Goal: Use online tool/utility: Utilize a website feature to perform a specific function

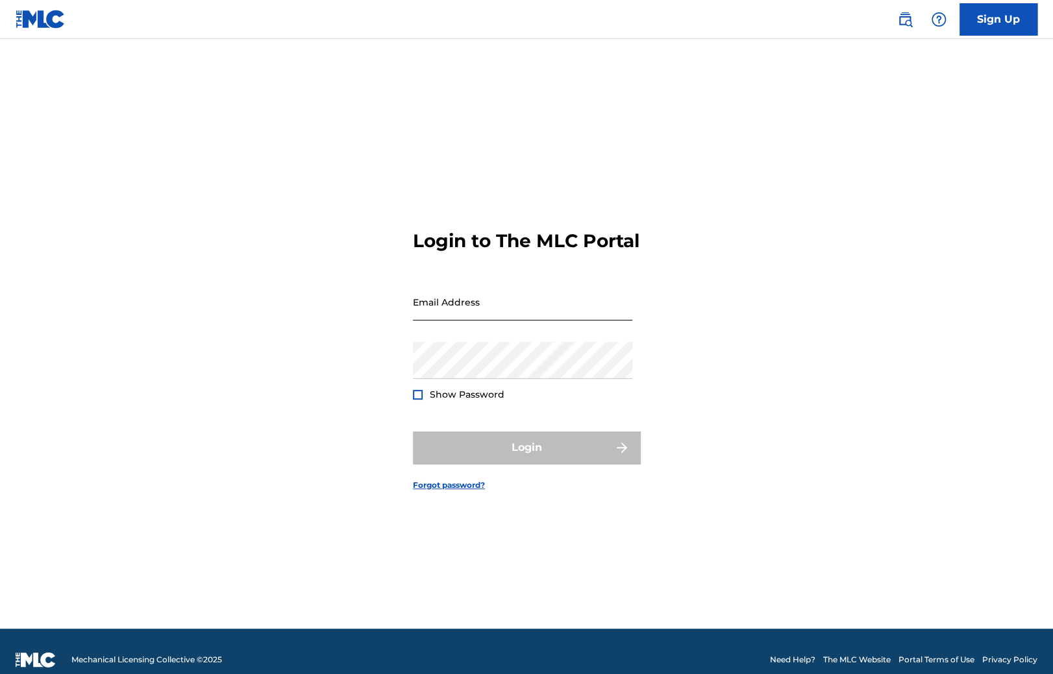
click at [437, 319] on input "Email Address" at bounding box center [522, 302] width 219 height 37
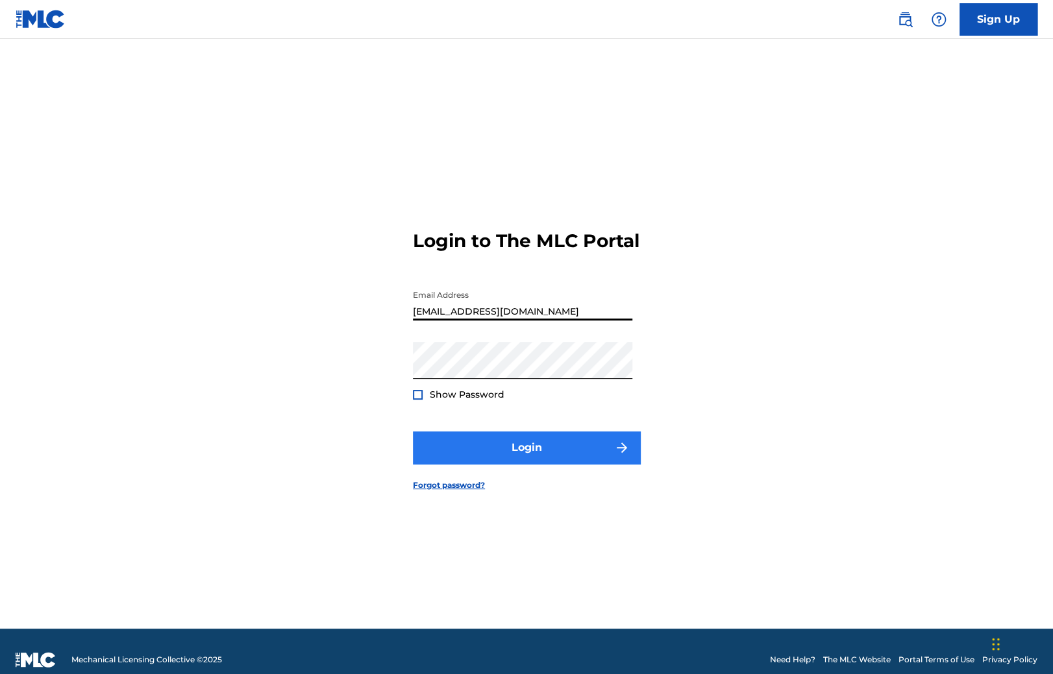
type input "Duke.McTesterson@gmail.com"
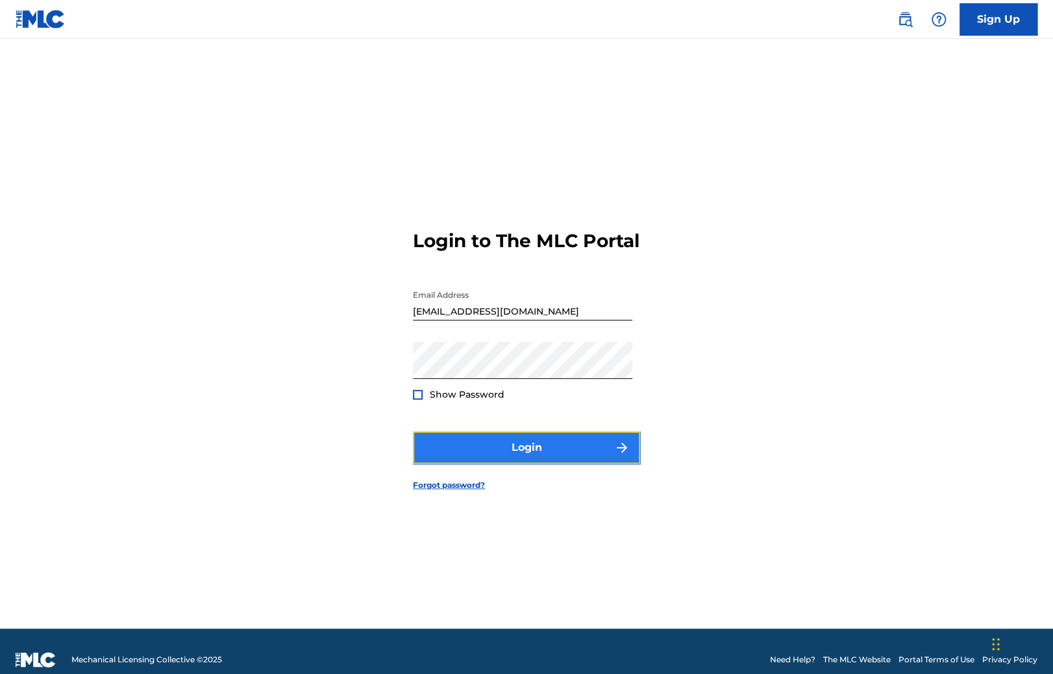
click at [511, 463] on button "Login" at bounding box center [526, 448] width 227 height 32
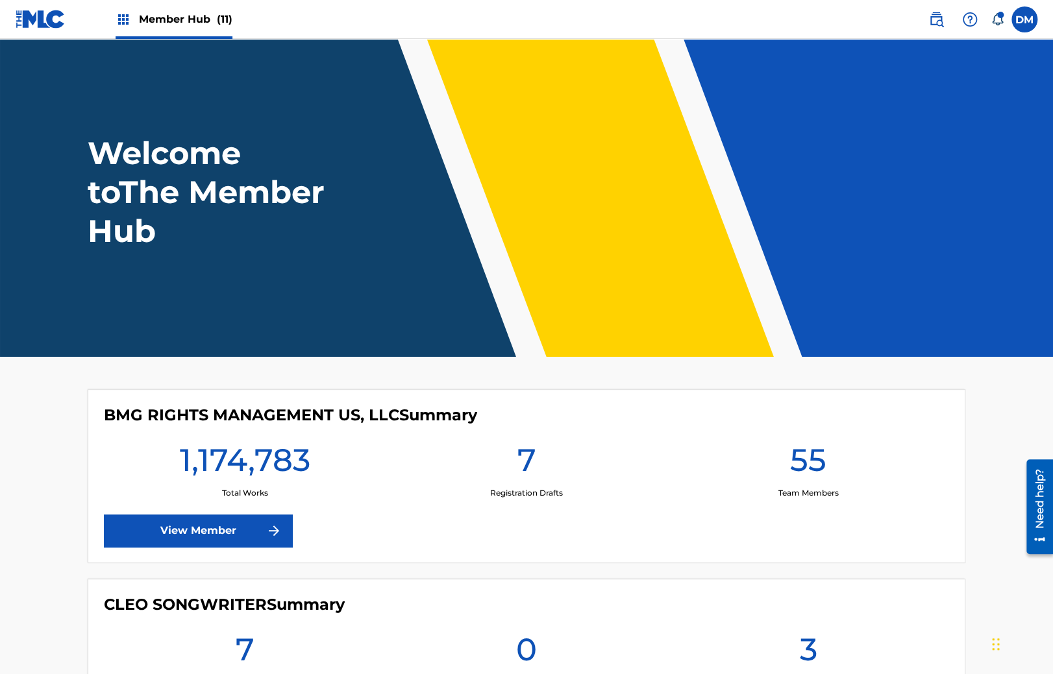
click at [1039, 9] on nav "Member Hub (11) DM DM Duke McTesterson duke.mctesterson@gmail.com Notification …" at bounding box center [526, 19] width 1053 height 39
click at [1035, 14] on label at bounding box center [1024, 19] width 26 height 26
click at [1024, 19] on input "DM Duke McTesterson duke.mctesterson@gmail.com Notification Preferences Profile…" at bounding box center [1024, 19] width 0 height 0
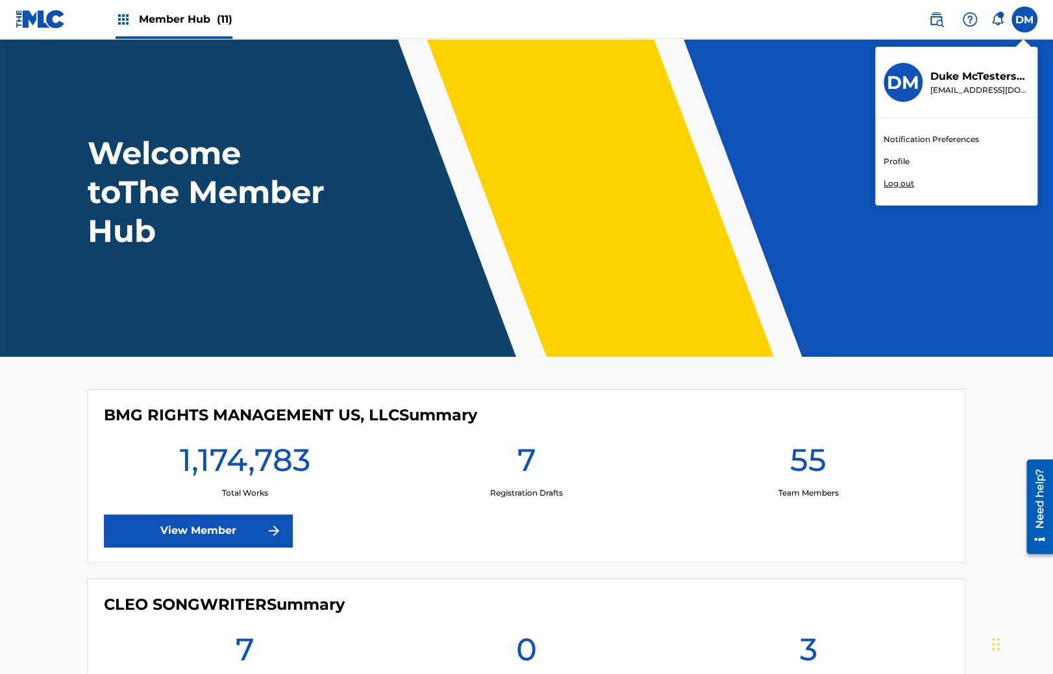
click at [902, 182] on p "Log out" at bounding box center [898, 184] width 31 height 12
click at [1024, 19] on input "DM Duke McTesterson duke.mctesterson@gmail.com Notification Preferences Profile…" at bounding box center [1024, 19] width 0 height 0
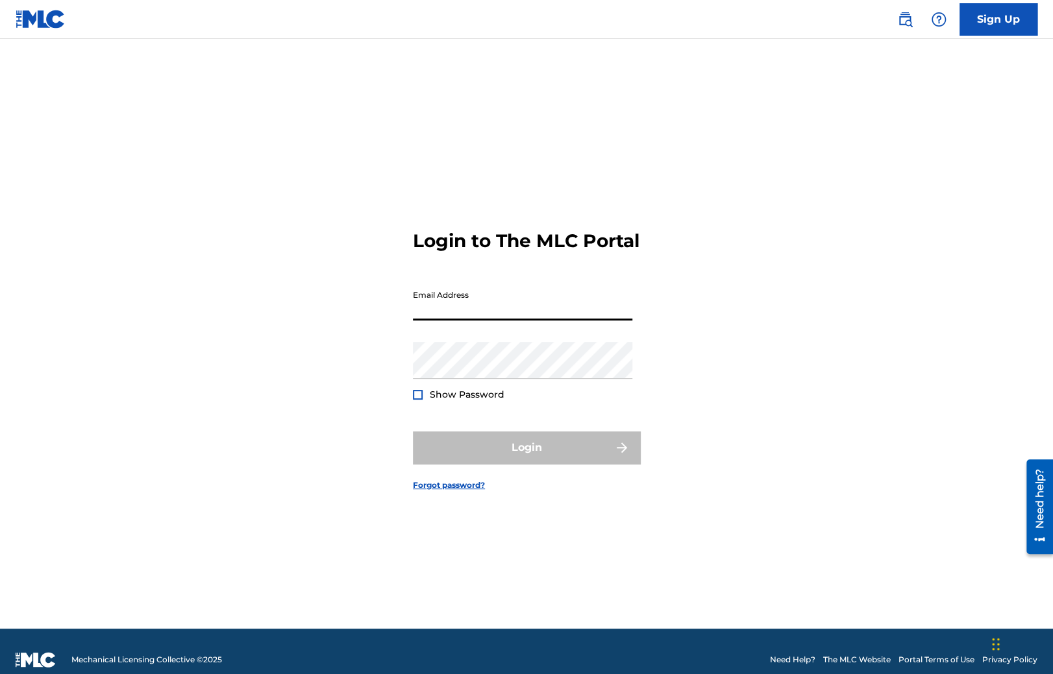
click at [431, 313] on input "Email Address" at bounding box center [522, 302] width 219 height 37
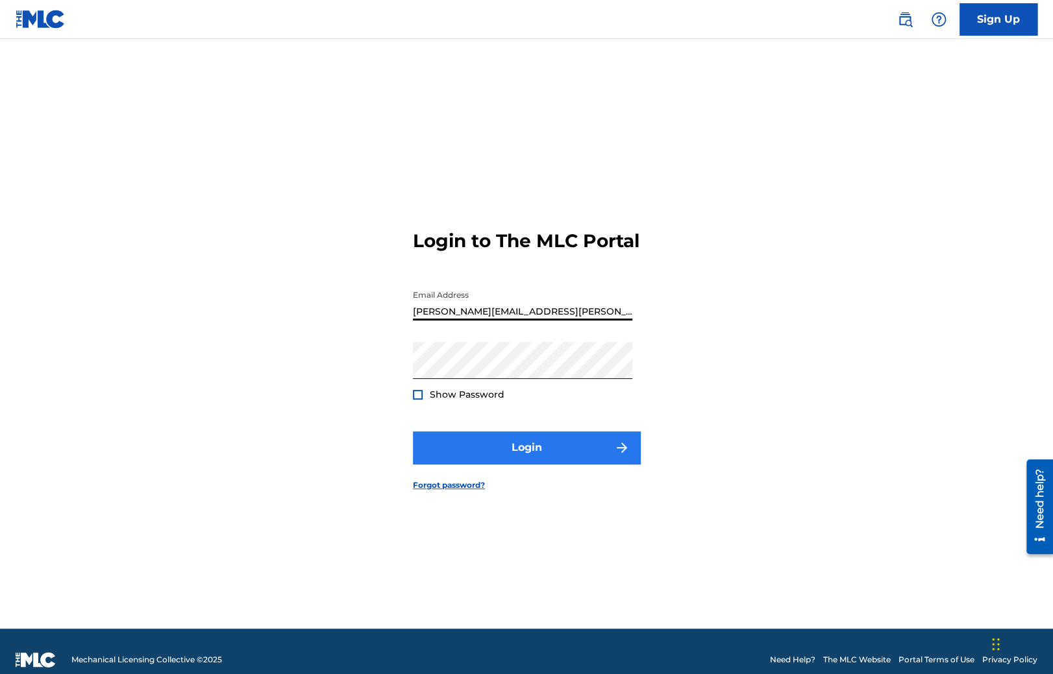
type input "[PERSON_NAME][EMAIL_ADDRESS][PERSON_NAME][DOMAIN_NAME]"
click at [505, 464] on button "Login" at bounding box center [526, 448] width 227 height 32
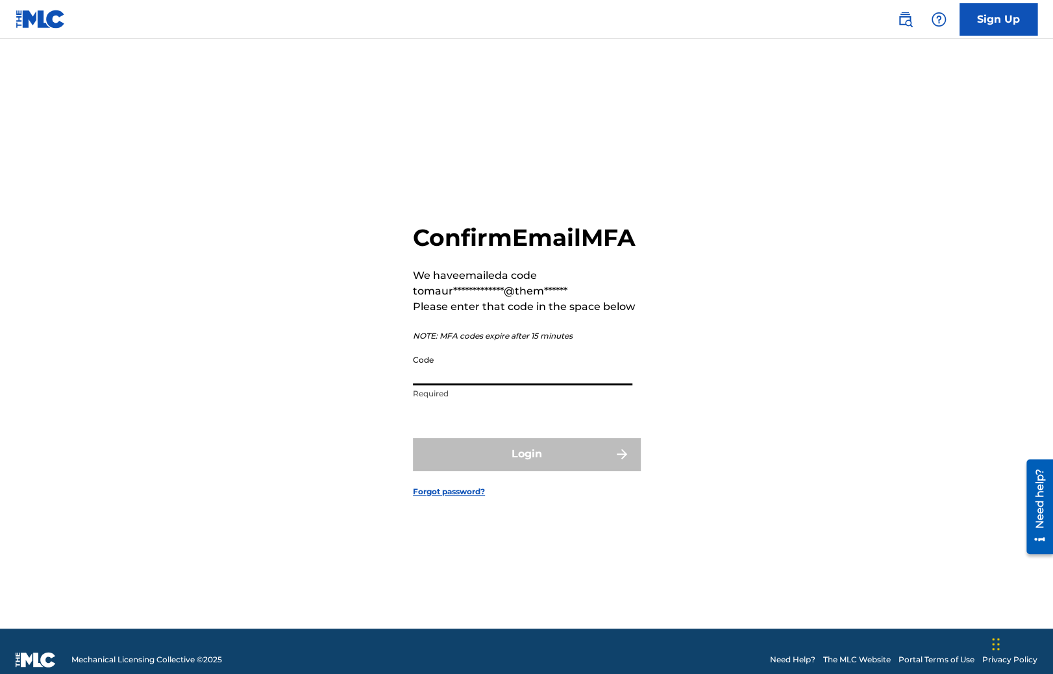
click at [416, 369] on input "Code" at bounding box center [522, 367] width 219 height 37
paste input "676417"
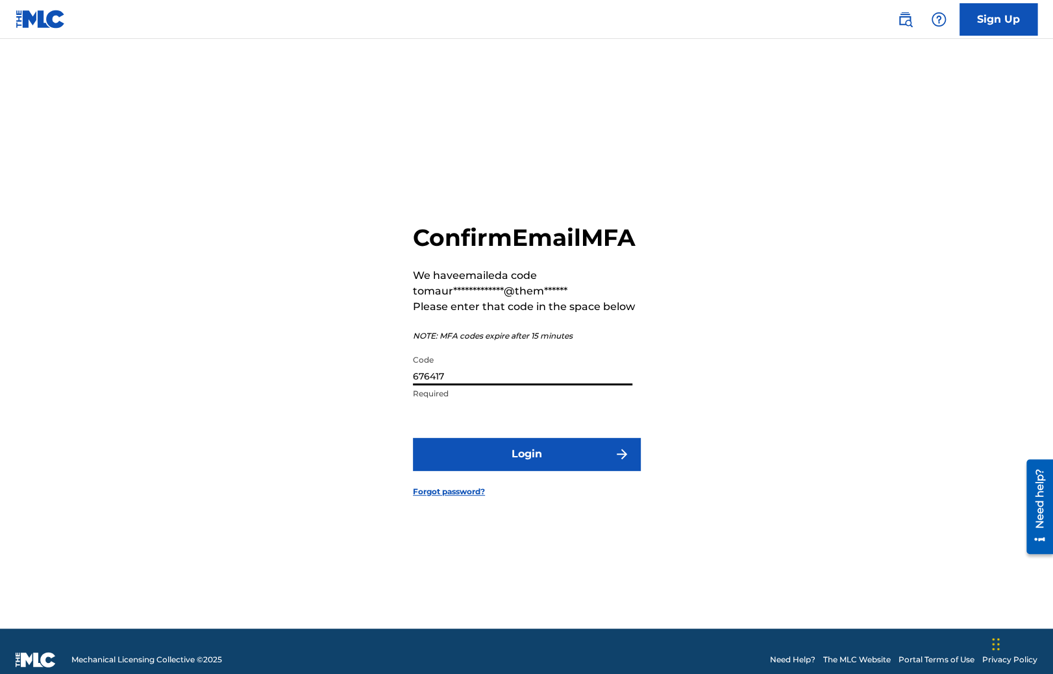
click at [534, 386] on input "676417" at bounding box center [522, 367] width 219 height 37
type input "676417"
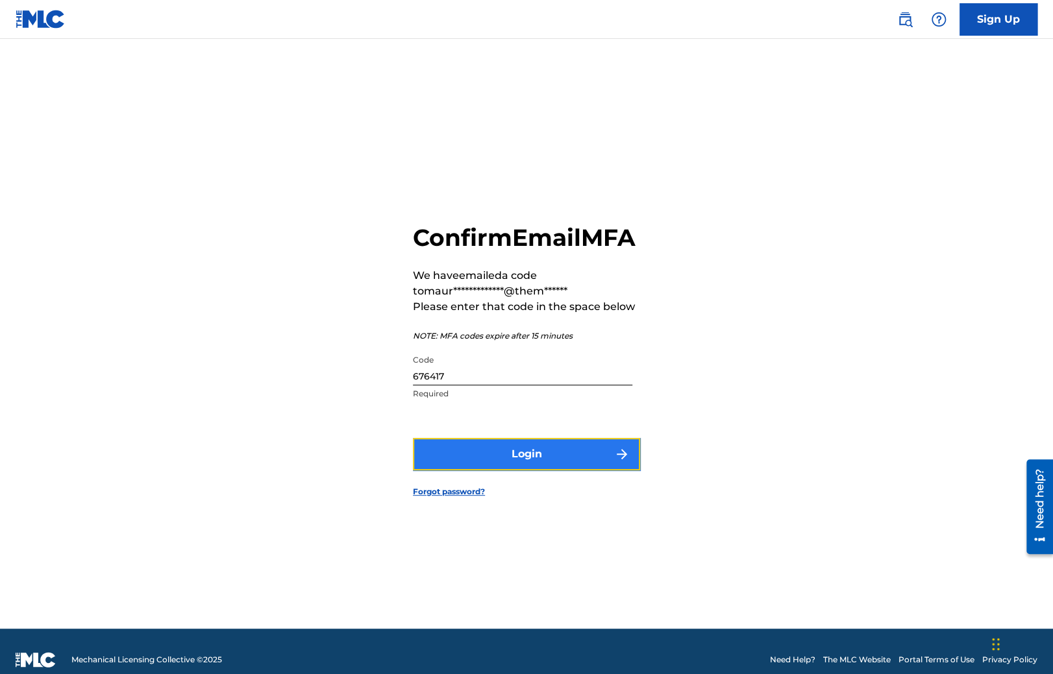
click at [557, 462] on button "Login" at bounding box center [526, 454] width 227 height 32
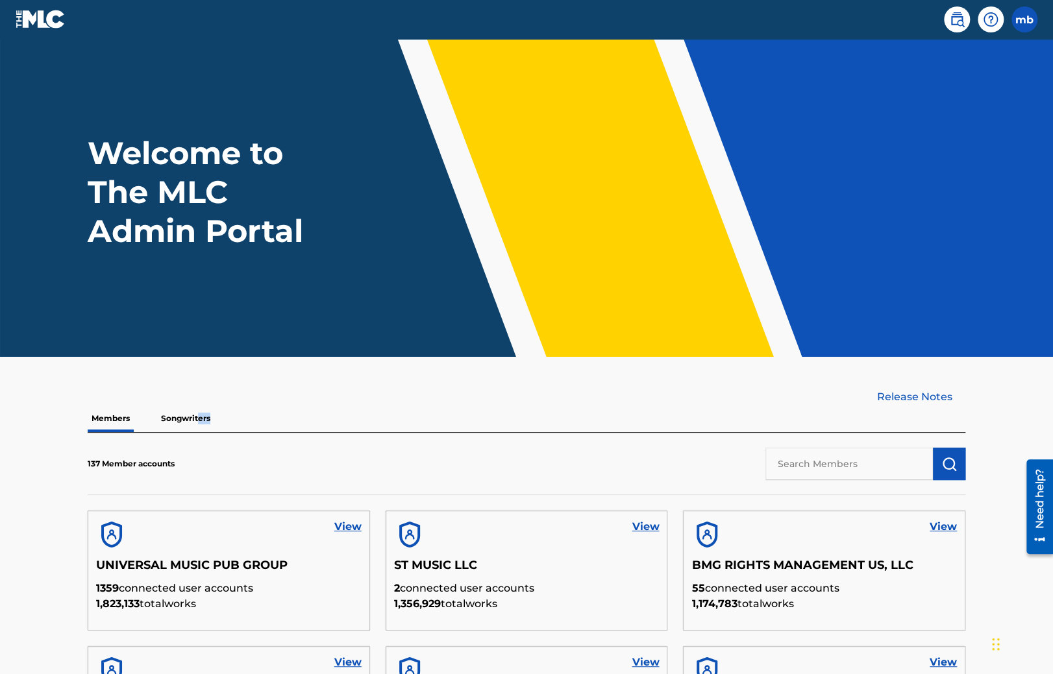
click at [199, 413] on p "Songwriters" at bounding box center [185, 418] width 57 height 27
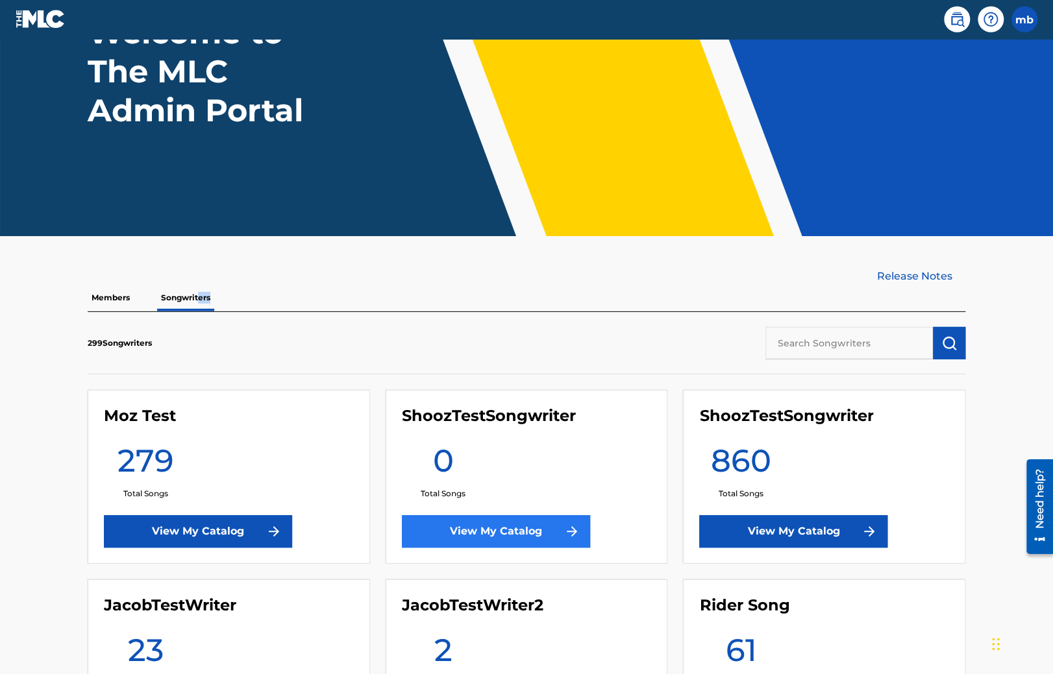
scroll to position [205, 0]
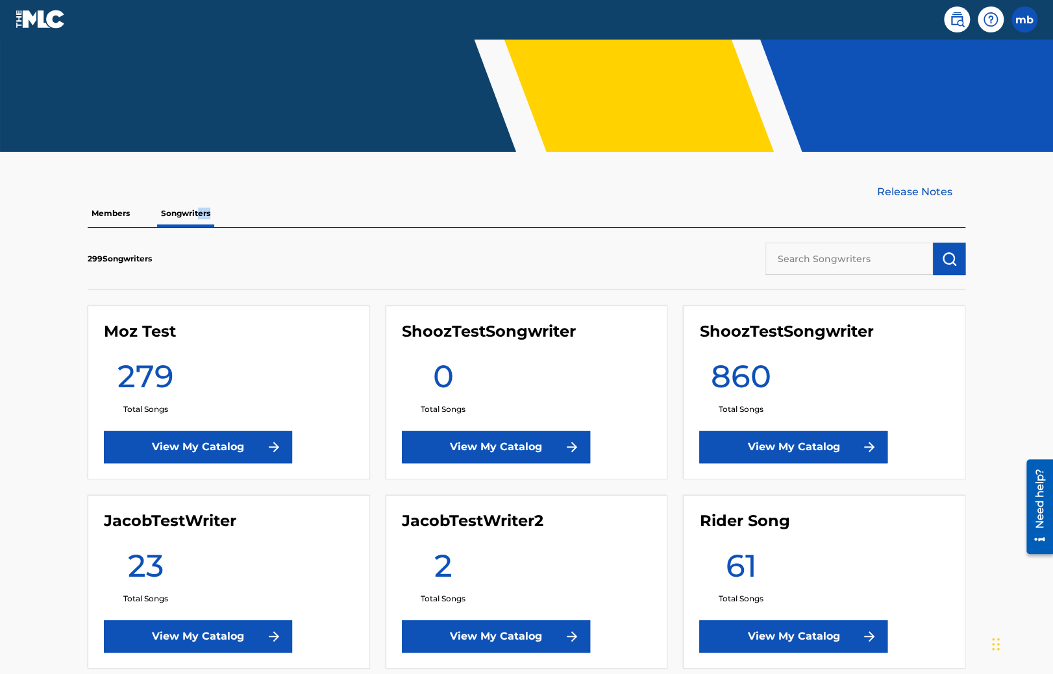
click at [772, 258] on input "text" at bounding box center [848, 259] width 167 height 32
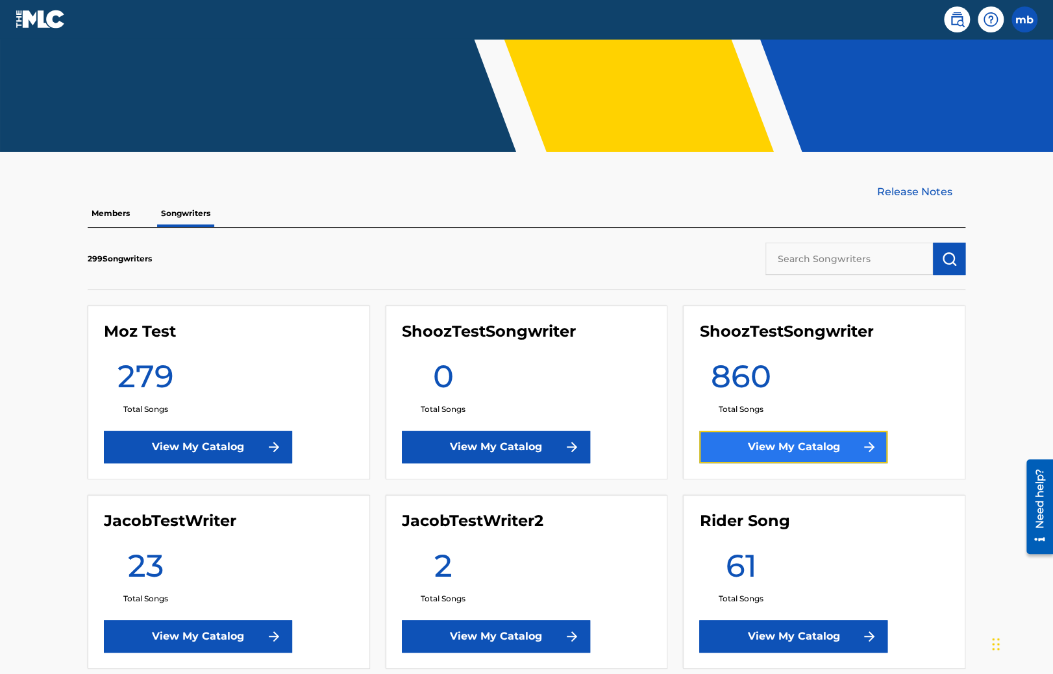
click at [745, 446] on link "View My Catalog" at bounding box center [793, 447] width 188 height 32
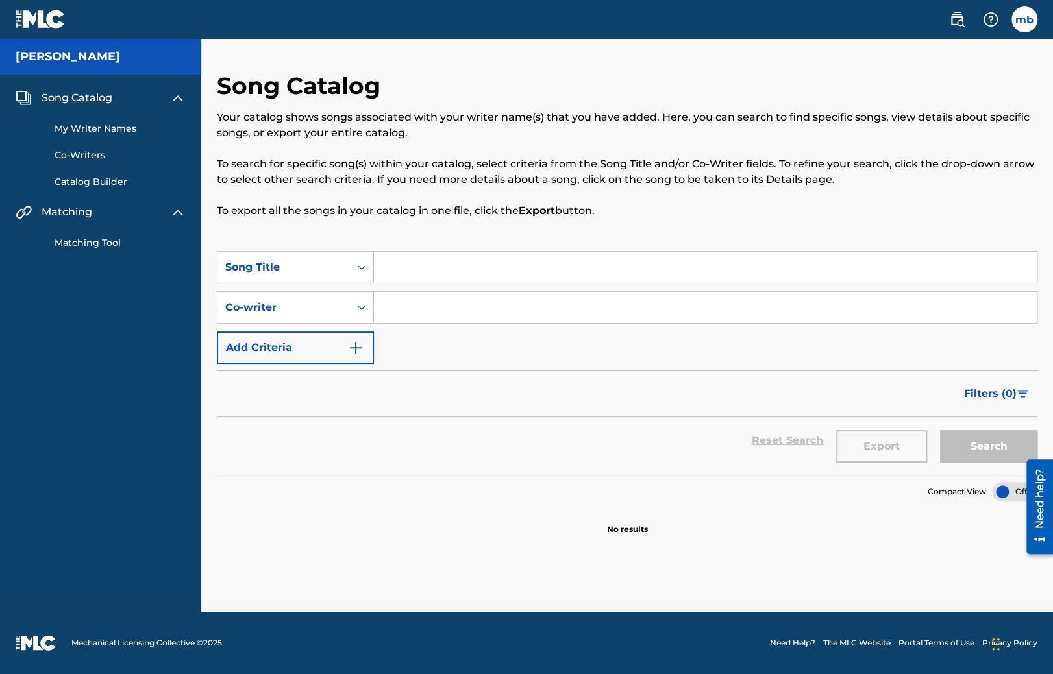
click at [76, 99] on span "Song Catalog" at bounding box center [77, 98] width 71 height 16
click at [79, 121] on div "My Writer Names Co-Writers Catalog Builder" at bounding box center [101, 147] width 170 height 83
click at [84, 139] on div "My Writer Names Co-Writers Catalog Builder" at bounding box center [101, 147] width 170 height 83
click at [84, 136] on div "My Writer Names Co-Writers Catalog Builder" at bounding box center [101, 147] width 170 height 83
click at [80, 129] on link "My Writer Names" at bounding box center [120, 129] width 131 height 14
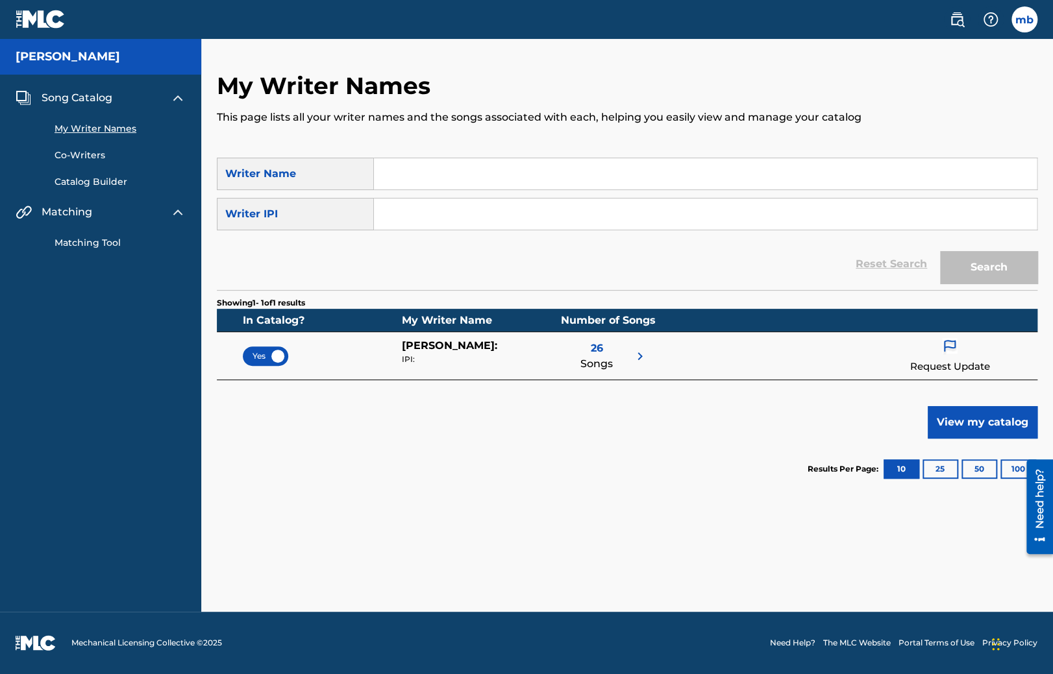
click at [71, 90] on span "Song Catalog" at bounding box center [77, 98] width 71 height 16
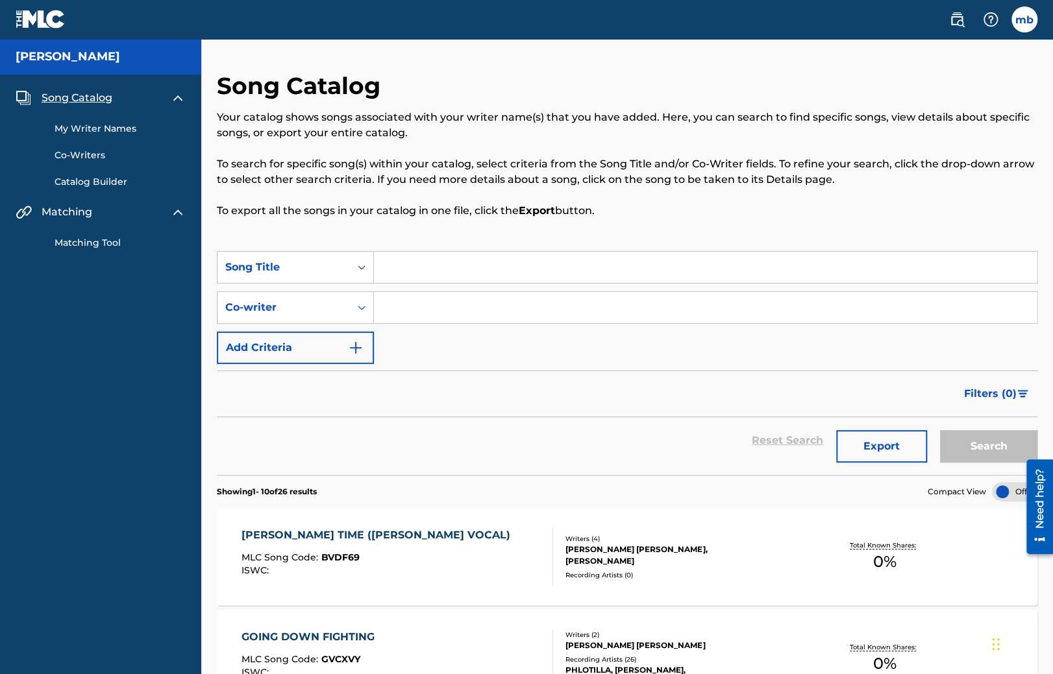
click at [92, 238] on link "Matching Tool" at bounding box center [120, 243] width 131 height 14
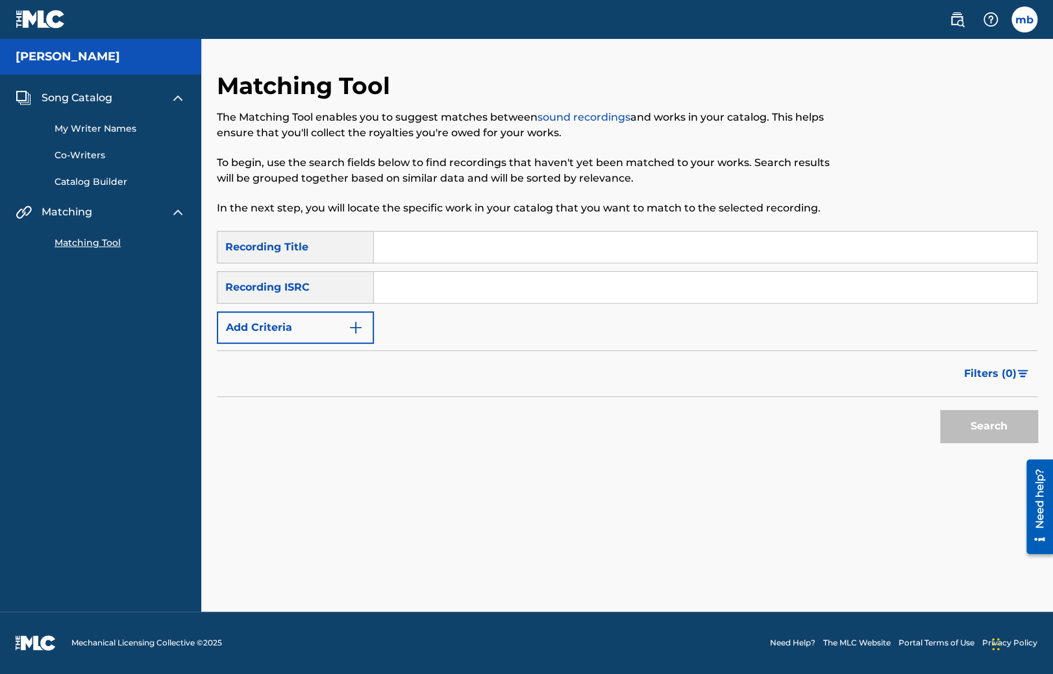
click at [409, 234] on input "Search Form" at bounding box center [705, 247] width 663 height 31
click at [1015, 378] on span "Filters ( 0 )" at bounding box center [990, 374] width 53 height 16
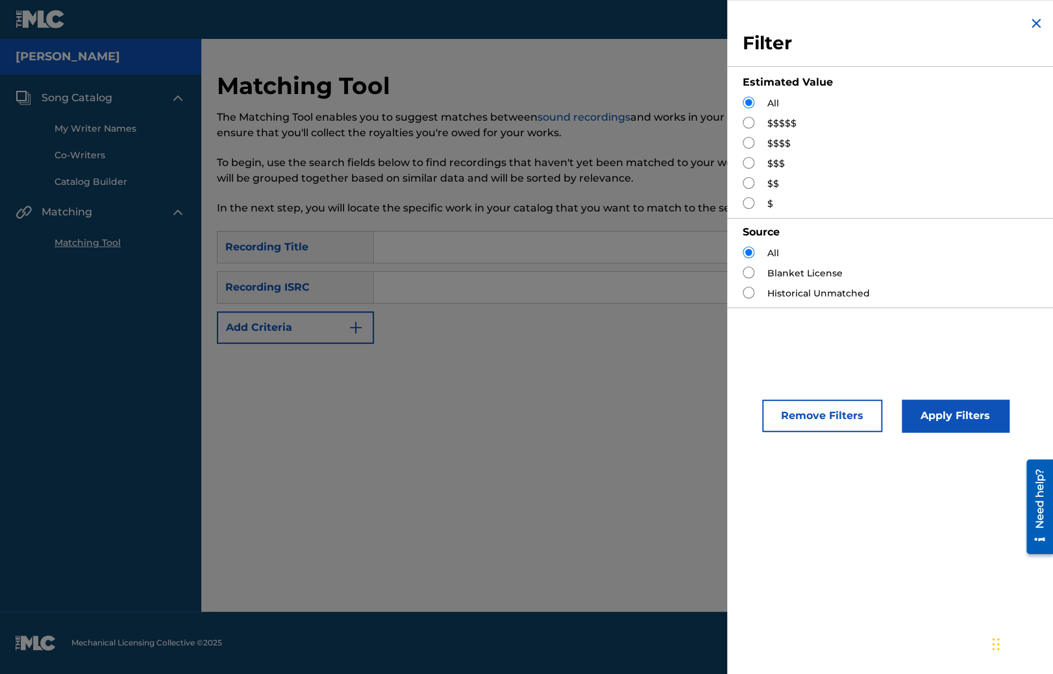
click at [757, 123] on div "$$$$$" at bounding box center [893, 124] width 301 height 14
click at [747, 122] on input "Search Form" at bounding box center [749, 123] width 12 height 12
radio input "true"
click at [946, 417] on button "Apply Filters" at bounding box center [955, 416] width 107 height 32
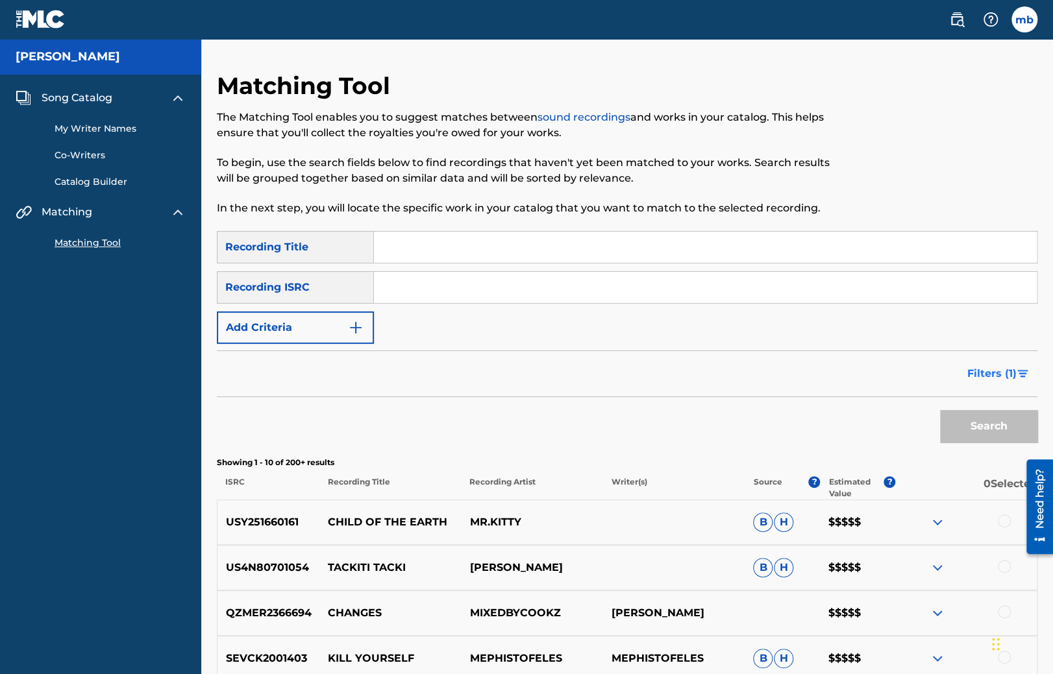
click at [1004, 365] on button "Filters ( 1 )" at bounding box center [998, 374] width 78 height 32
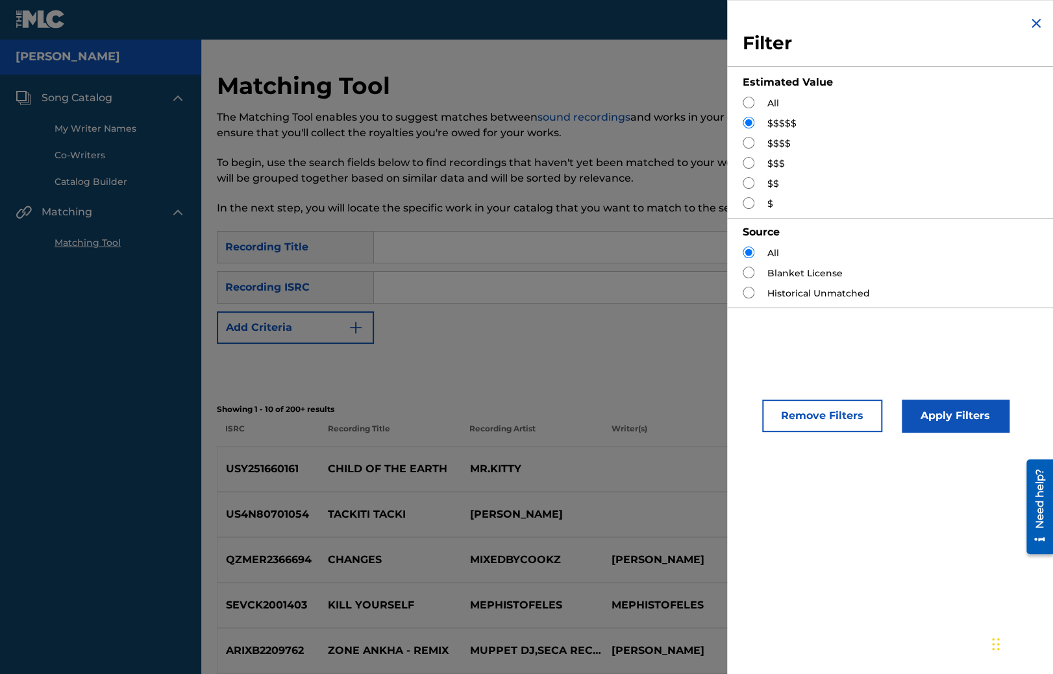
click at [753, 99] on input "Search Form" at bounding box center [749, 103] width 12 height 12
radio input "true"
click at [940, 412] on button "Apply Filters" at bounding box center [955, 416] width 107 height 32
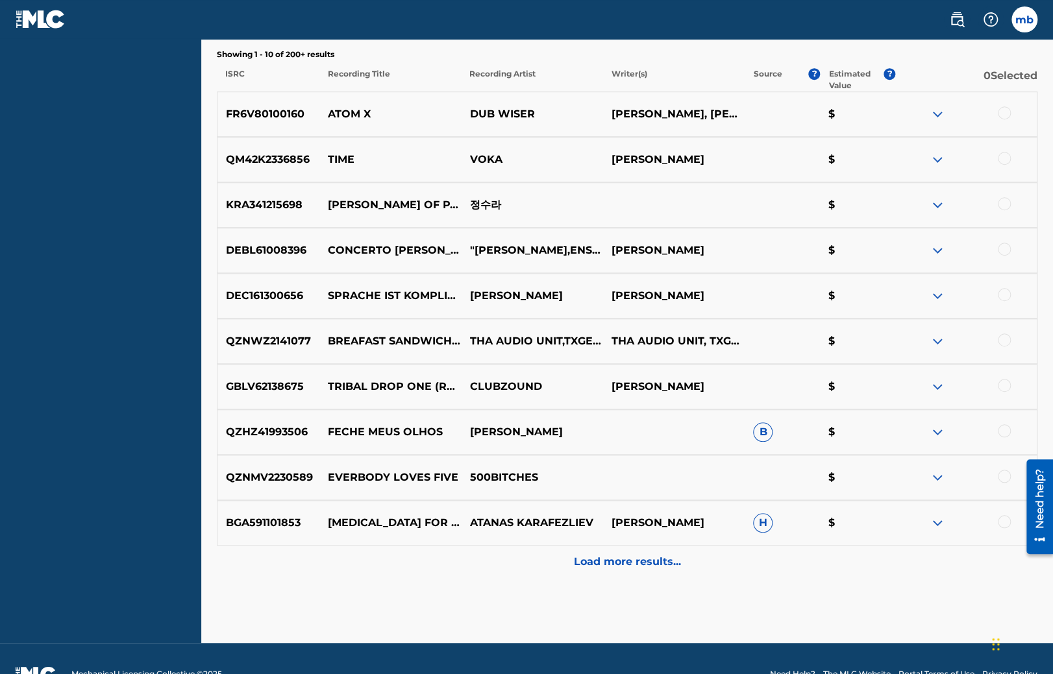
scroll to position [439, 0]
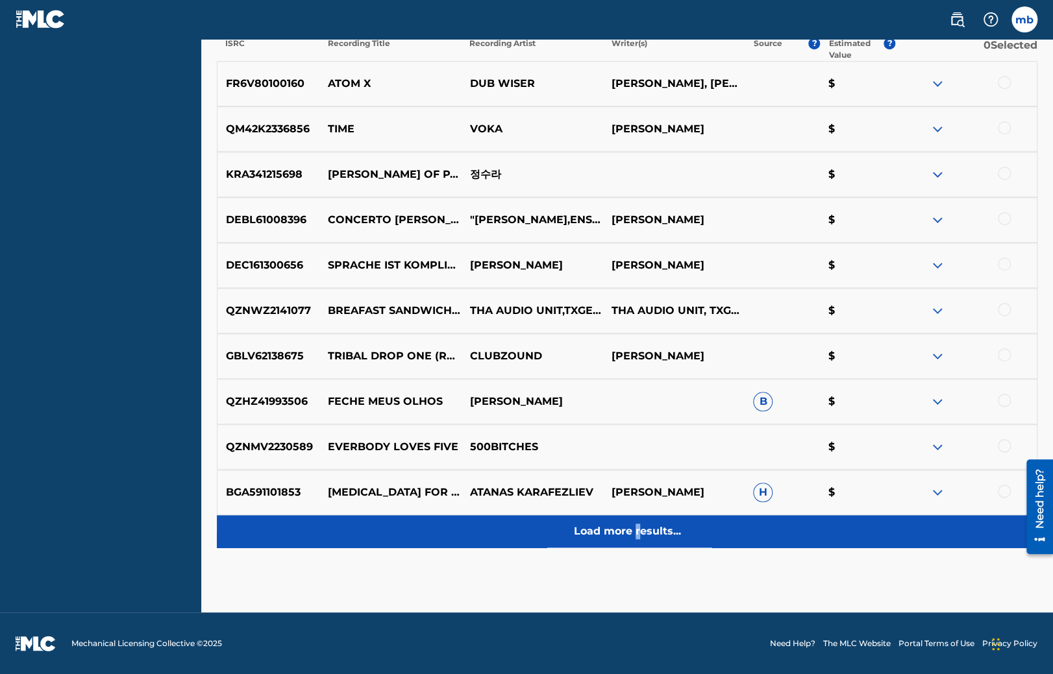
click at [637, 534] on p "Load more results..." at bounding box center [627, 532] width 107 height 16
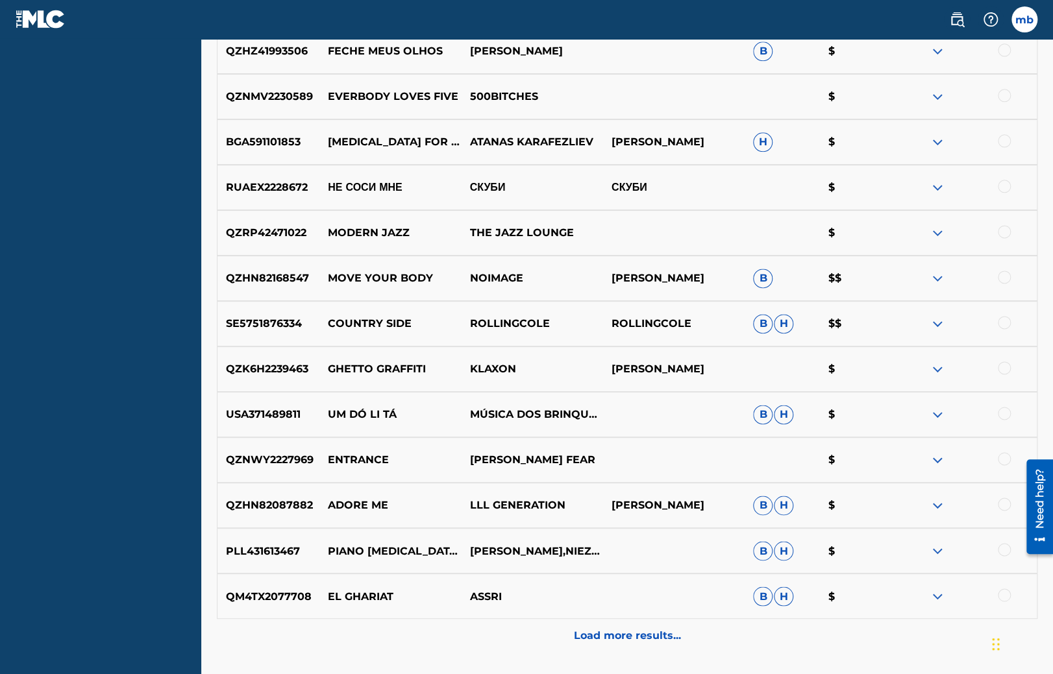
scroll to position [893, 0]
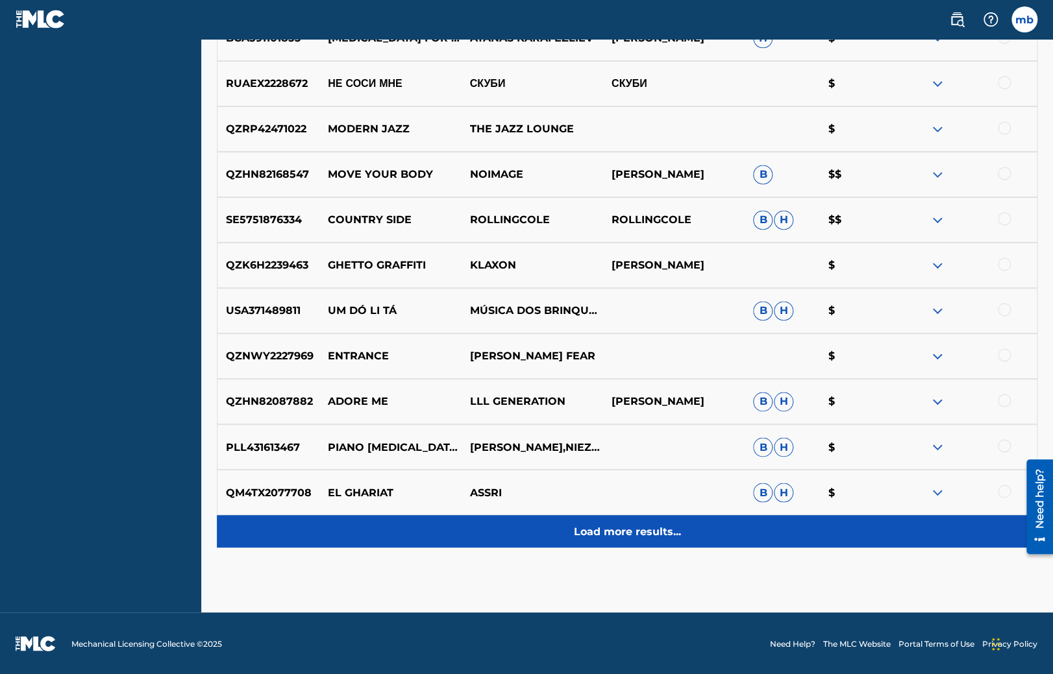
click at [622, 544] on div "Load more results..." at bounding box center [627, 531] width 821 height 32
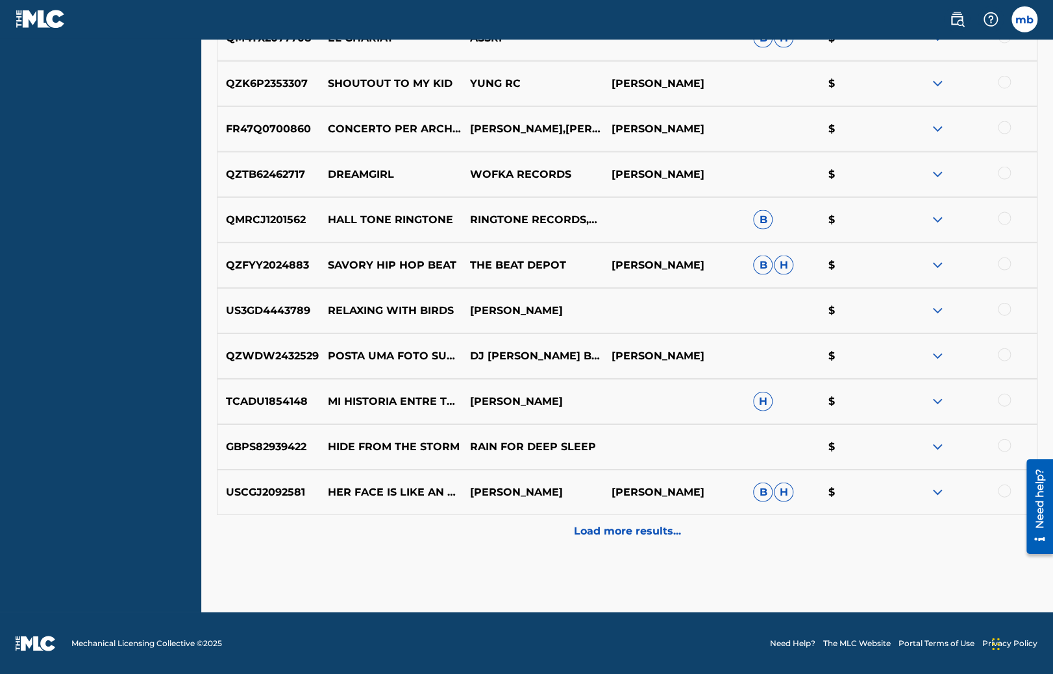
scroll to position [1348, 0]
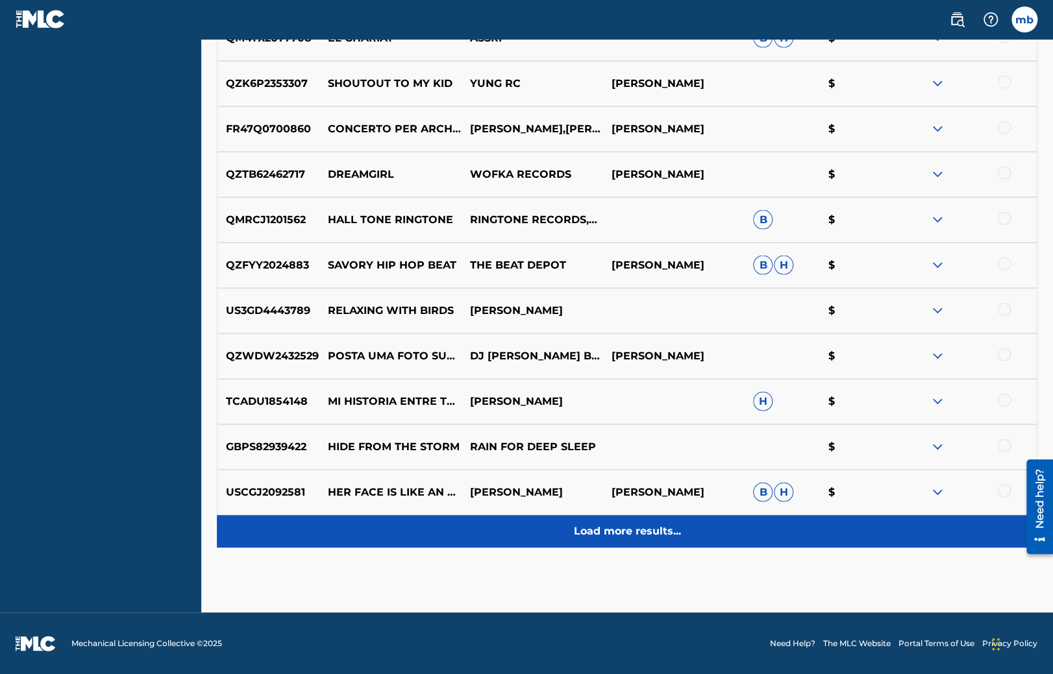
click at [654, 532] on p "Load more results..." at bounding box center [627, 532] width 107 height 16
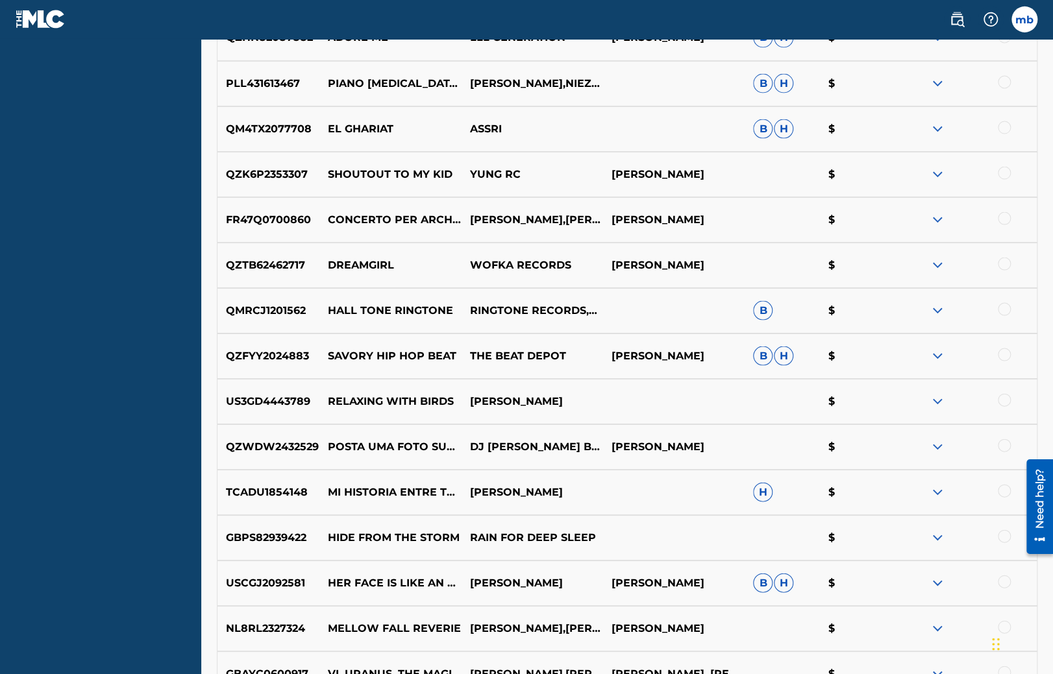
scroll to position [0, 0]
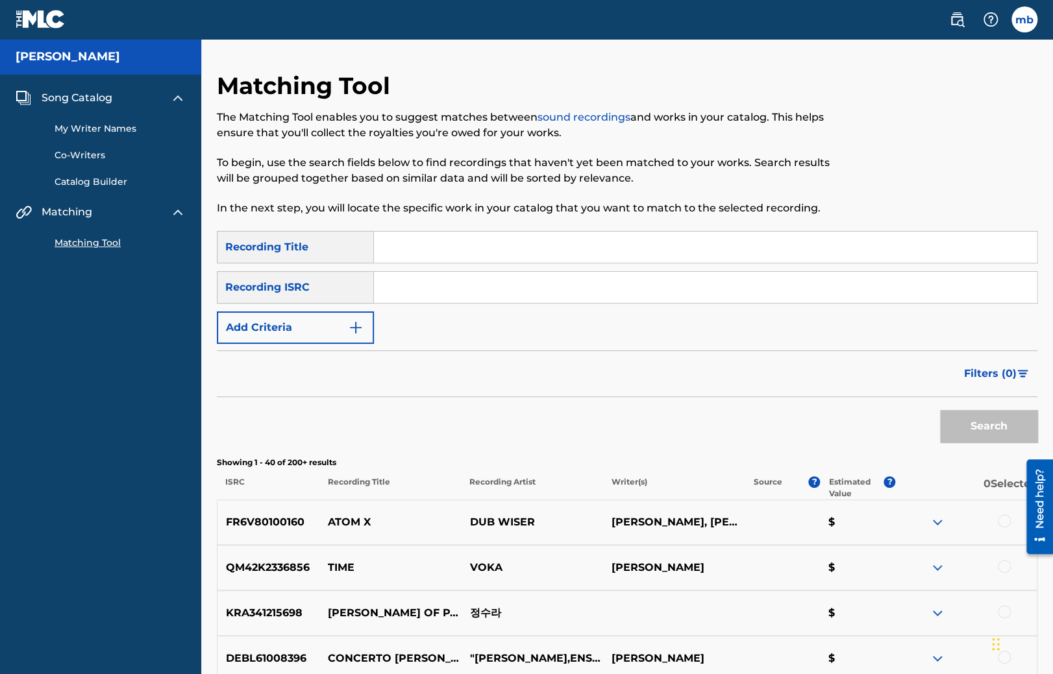
drag, startPoint x: 690, startPoint y: 579, endPoint x: 392, endPoint y: 29, distance: 625.4
click at [300, 332] on button "Add Criteria" at bounding box center [295, 328] width 157 height 32
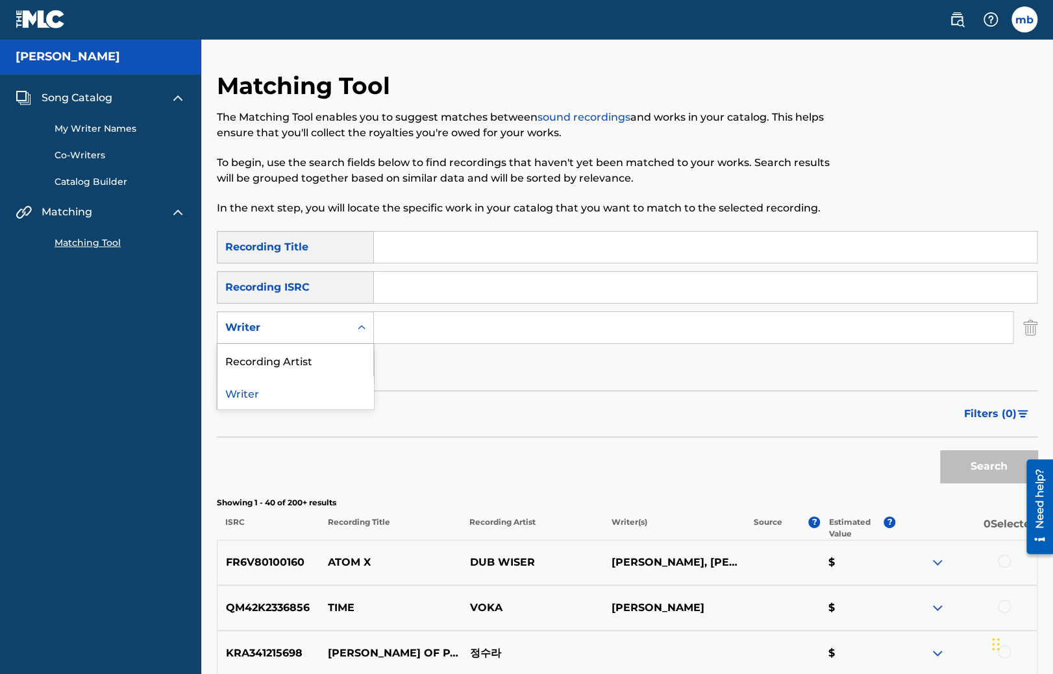
click at [299, 332] on div "Writer" at bounding box center [283, 328] width 117 height 16
click at [1036, 323] on img "Search Form" at bounding box center [1030, 328] width 14 height 32
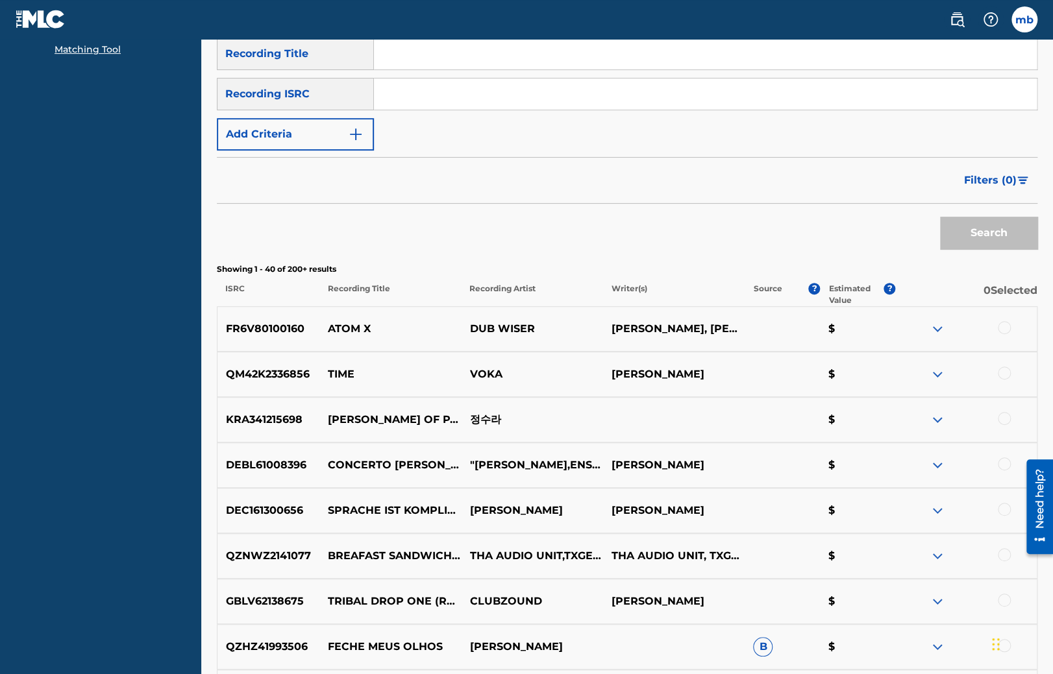
scroll to position [205, 0]
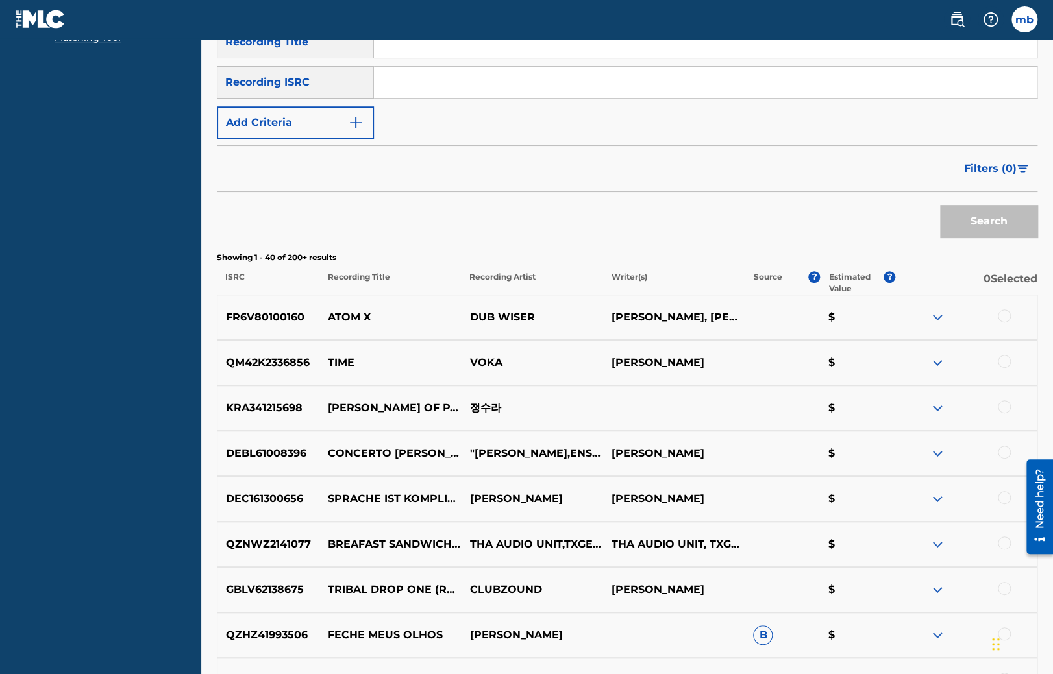
click at [924, 318] on div at bounding box center [966, 318] width 142 height 16
click at [932, 317] on img at bounding box center [938, 318] width 16 height 16
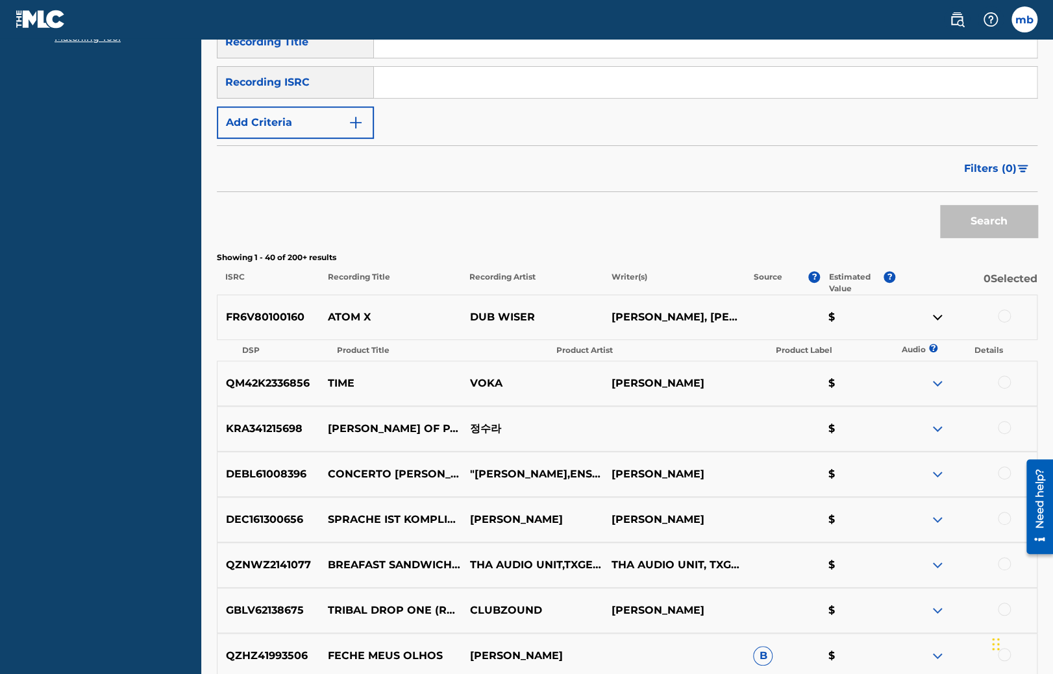
click at [937, 314] on img at bounding box center [938, 318] width 16 height 16
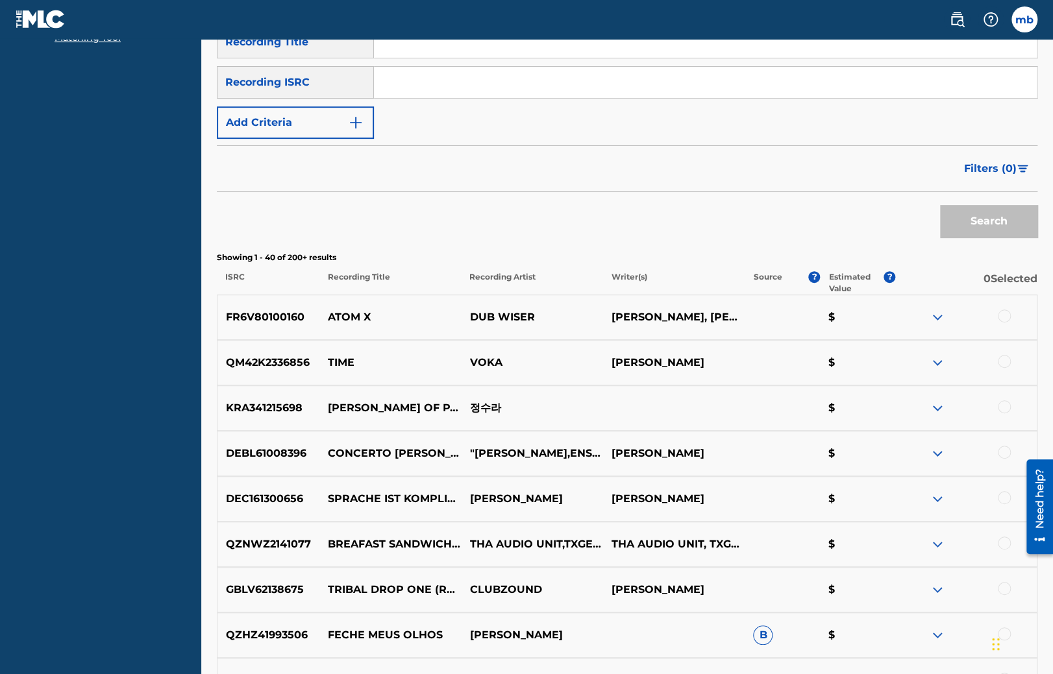
click at [937, 314] on img at bounding box center [938, 318] width 16 height 16
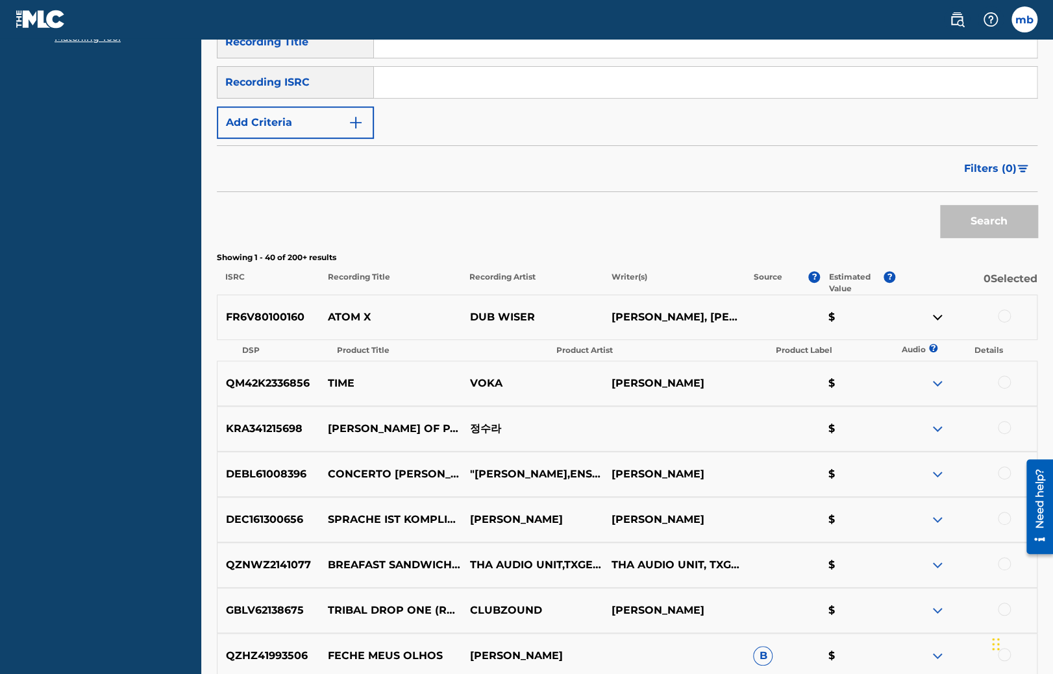
click at [937, 314] on img at bounding box center [938, 318] width 16 height 16
